Goal: Task Accomplishment & Management: Use online tool/utility

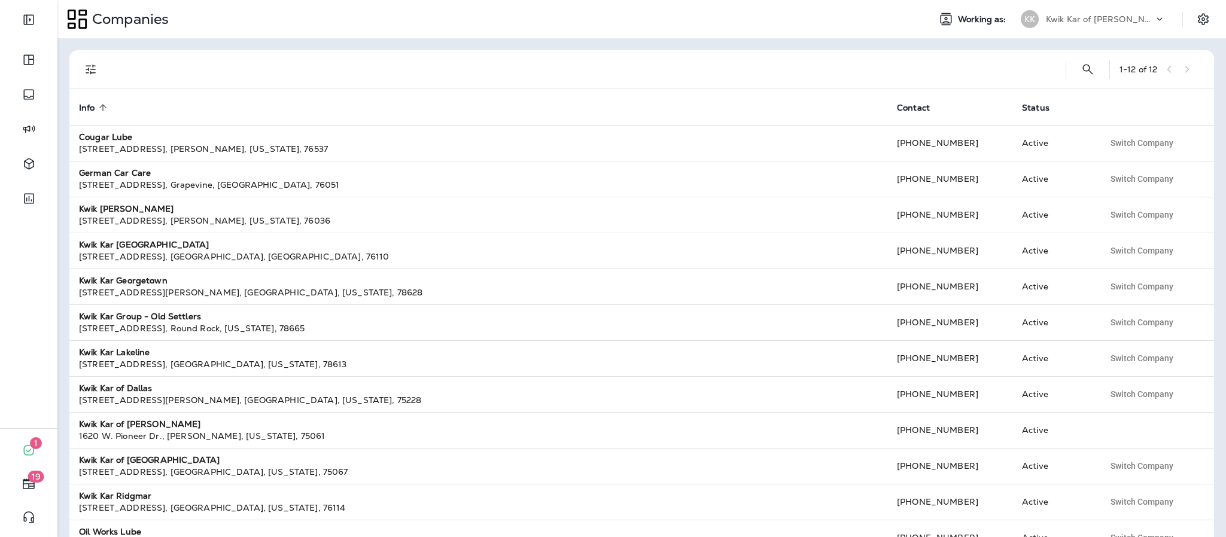
click at [1154, 23] on icon at bounding box center [1160, 19] width 12 height 12
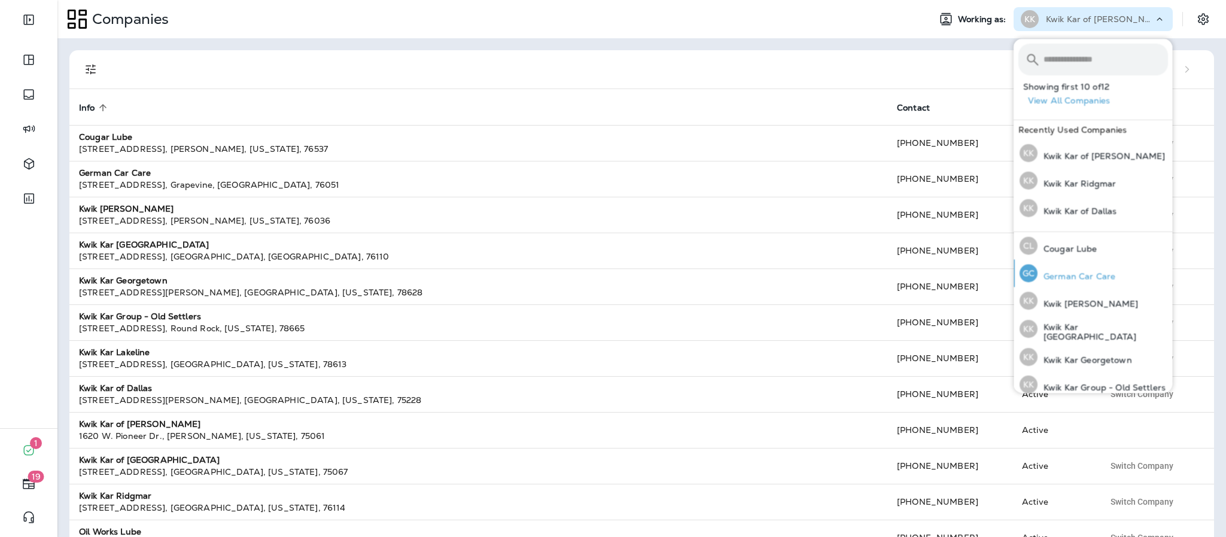
click at [1112, 272] on p "German Car Care" at bounding box center [1077, 277] width 78 height 10
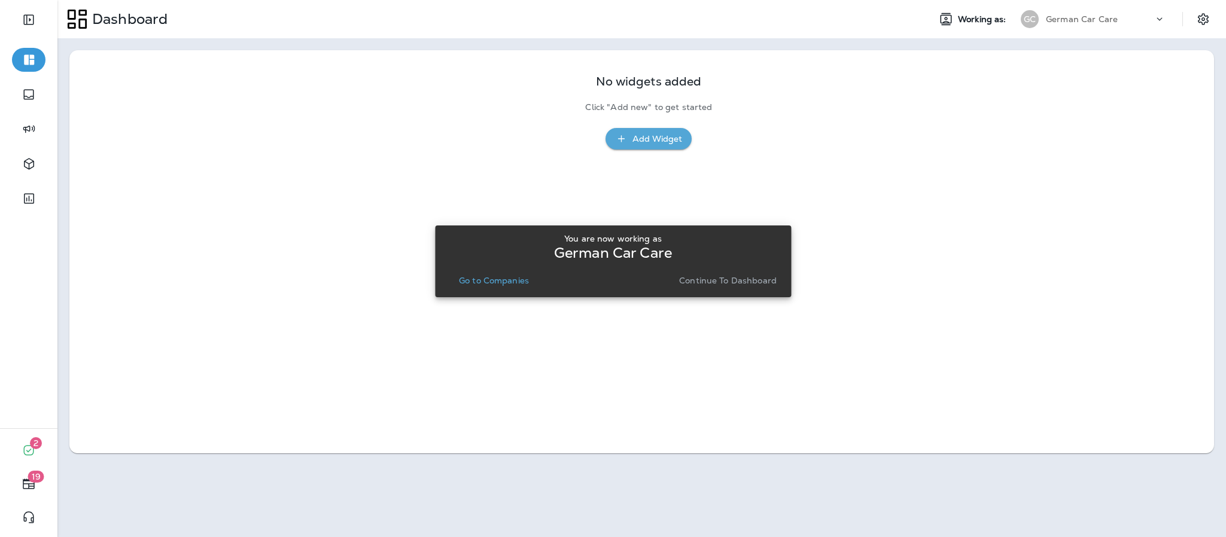
click at [500, 278] on p "Go to Companies" at bounding box center [494, 281] width 70 height 10
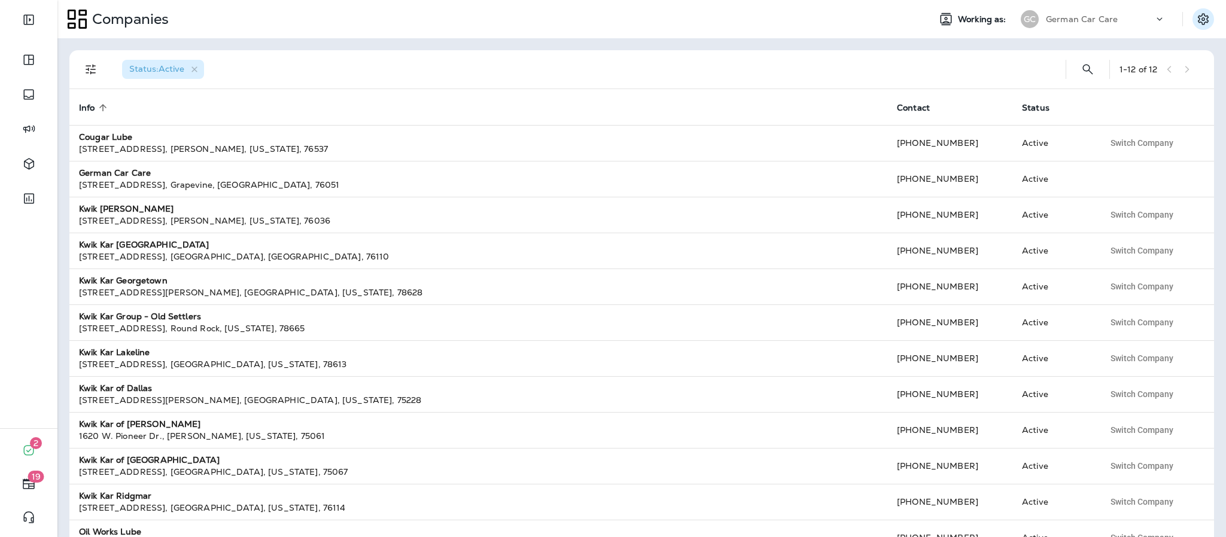
click at [1205, 15] on icon "Settings" at bounding box center [1203, 19] width 14 height 14
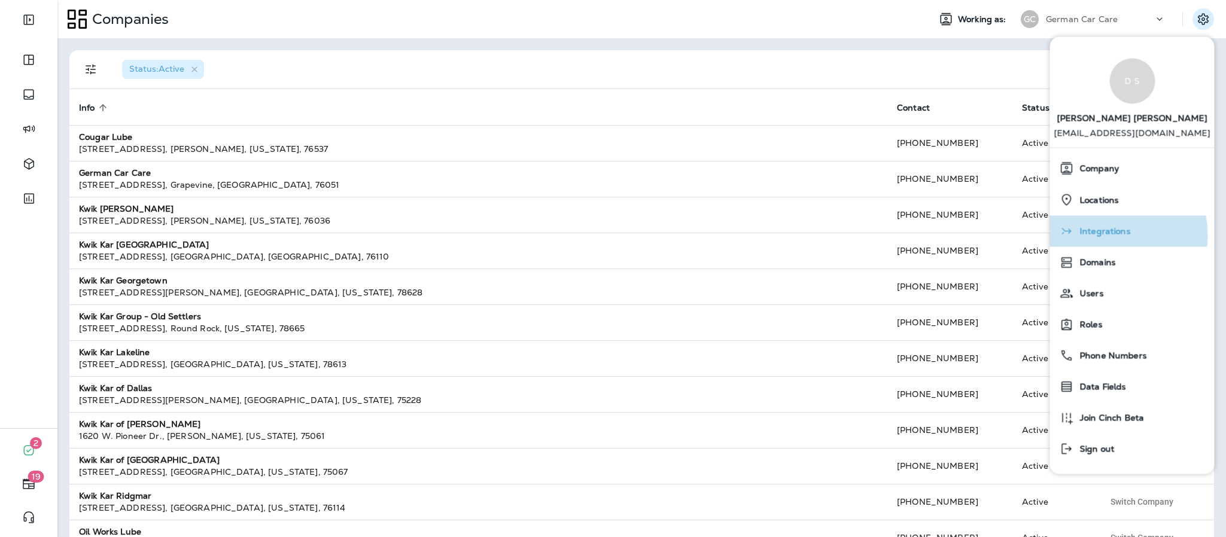
click at [1106, 236] on span "Integrations" at bounding box center [1102, 232] width 57 height 10
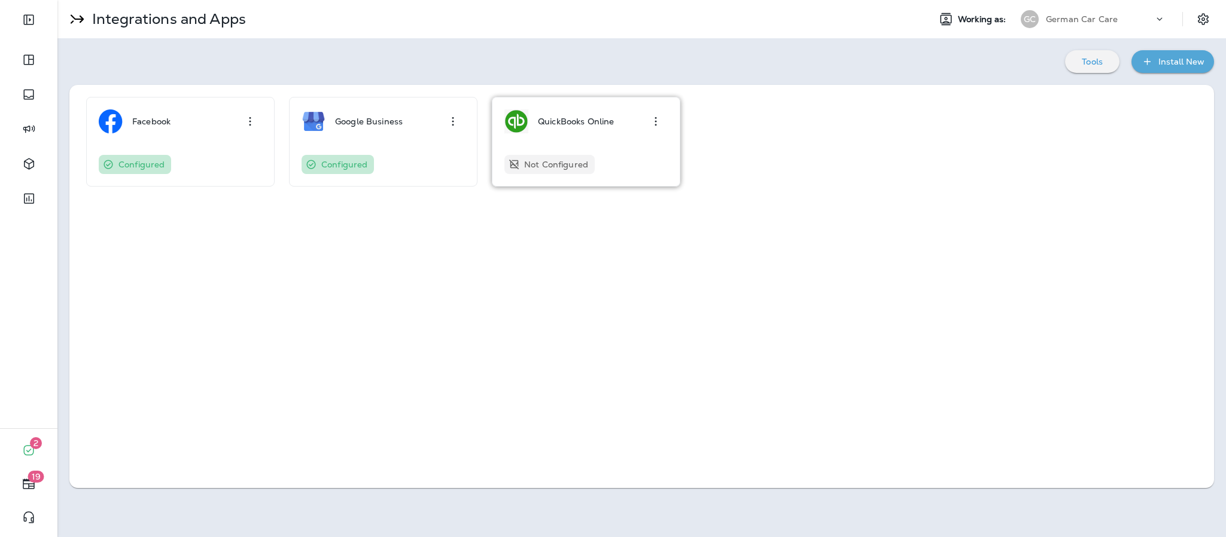
click at [621, 129] on div "QuickBooks Online" at bounding box center [585, 122] width 163 height 24
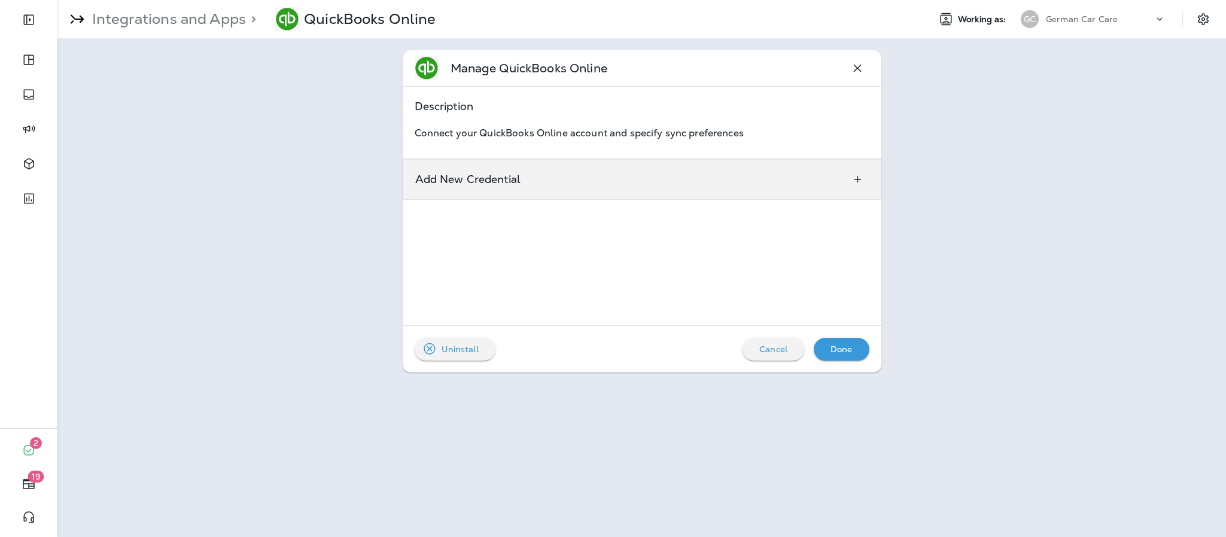
click at [623, 185] on div "Add New Credential" at bounding box center [642, 179] width 479 height 41
